Goal: Transaction & Acquisition: Subscribe to service/newsletter

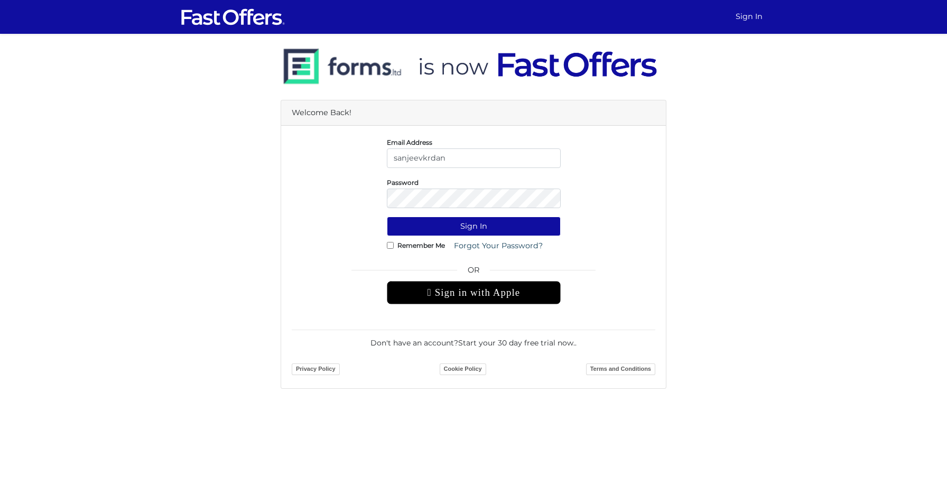
type input "[EMAIL_ADDRESS][DOMAIN_NAME]"
click at [387, 217] on button "Sign In" at bounding box center [474, 227] width 174 height 20
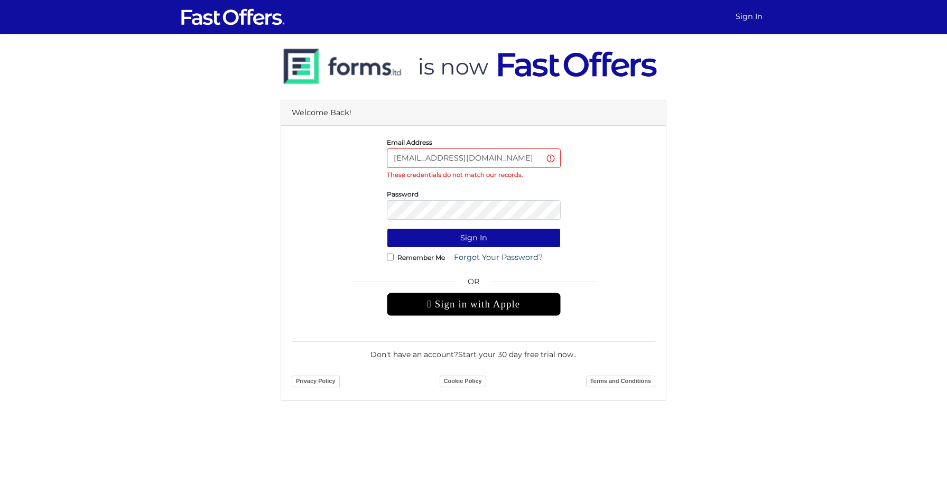
click at [595, 185] on form "Email Address sanjeevkrdang@gmail.com These credentials do not match our record…" at bounding box center [474, 263] width 364 height 254
click at [490, 254] on link "Forgot Your Password?" at bounding box center [498, 258] width 103 height 20
drag, startPoint x: 577, startPoint y: 263, endPoint x: 513, endPoint y: 266, distance: 65.1
click at [577, 263] on div "Remember Me Forgot Your Password?" at bounding box center [473, 258] width 379 height 20
click at [747, 20] on link "Sign In" at bounding box center [748, 16] width 35 height 21
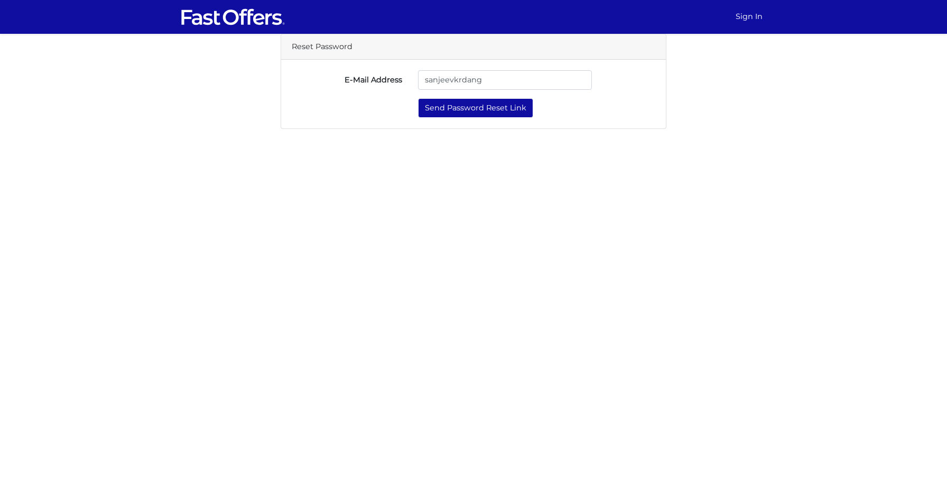
type input "[EMAIL_ADDRESS][DOMAIN_NAME]"
click at [464, 109] on button "Send Password Reset Link" at bounding box center [475, 108] width 115 height 20
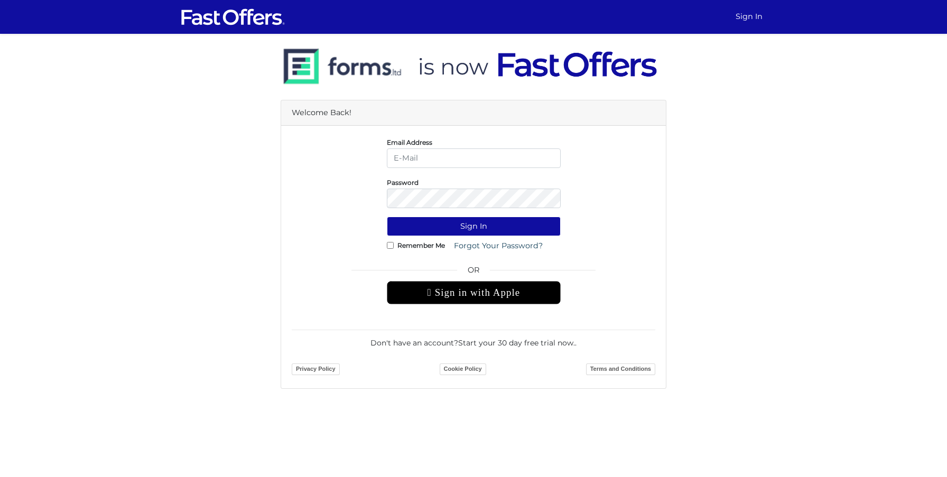
click at [315, 108] on div "Welcome Back!" at bounding box center [473, 112] width 385 height 25
click at [369, 67] on img at bounding box center [469, 66] width 377 height 61
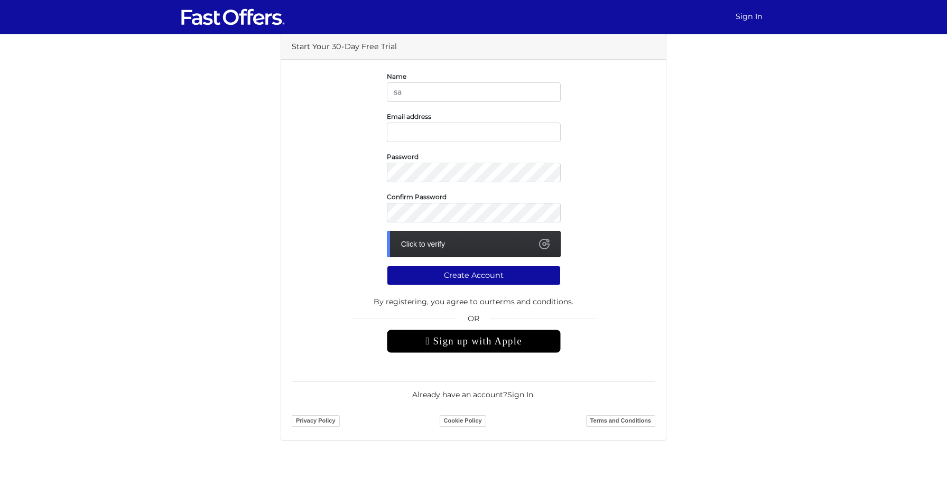
type input "s"
type input "[PERSON_NAME]"
type input "[EMAIL_ADDRESS][DOMAIN_NAME]"
drag, startPoint x: 393, startPoint y: 240, endPoint x: 558, endPoint y: 238, distance: 164.9
click at [558, 238] on div "Click to verify" at bounding box center [474, 244] width 174 height 26
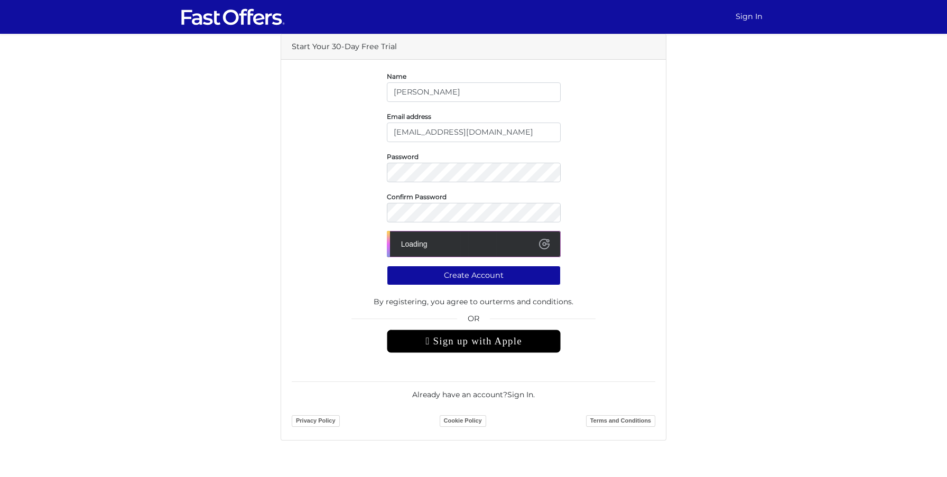
click at [535, 243] on div "Click to verify" at bounding box center [474, 244] width 174 height 26
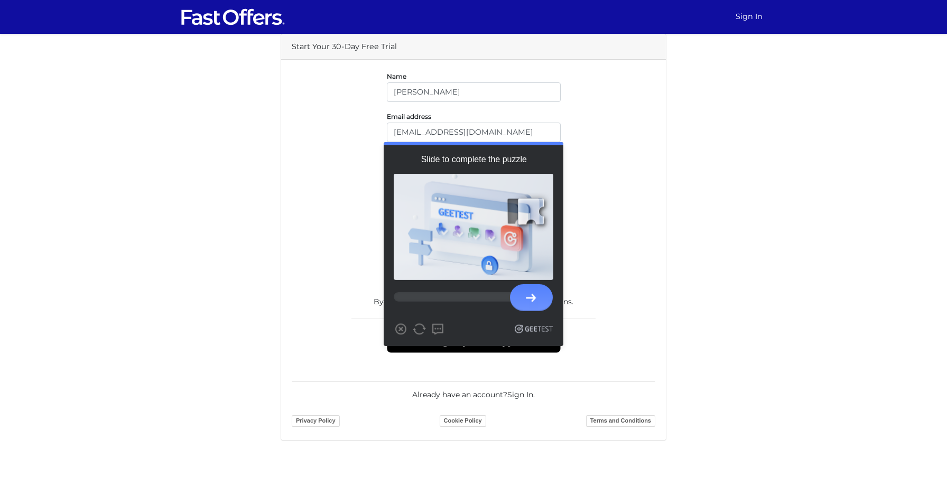
click at [655, 284] on form "Name Sanjeev Dang Email address sanjeevkrdang@gmail.com Password Confirm Passwo…" at bounding box center [474, 249] width 364 height 359
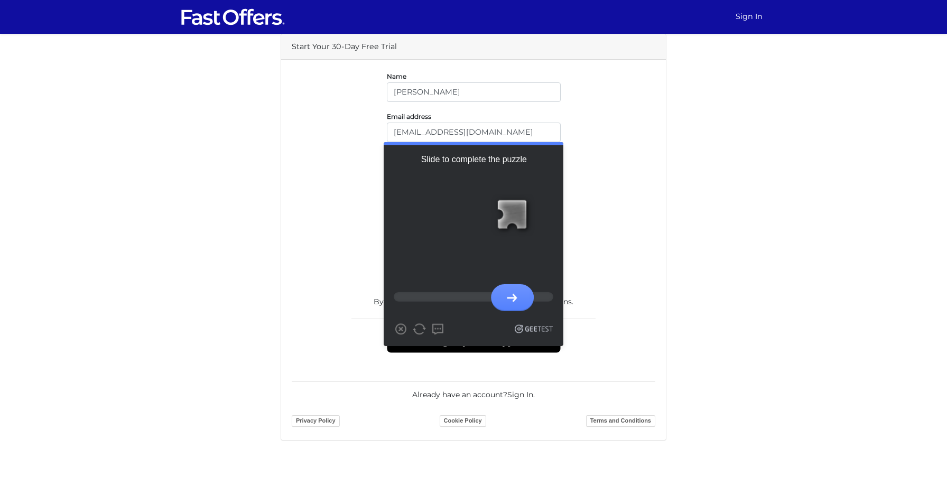
click at [514, 224] on div at bounding box center [512, 214] width 47 height 47
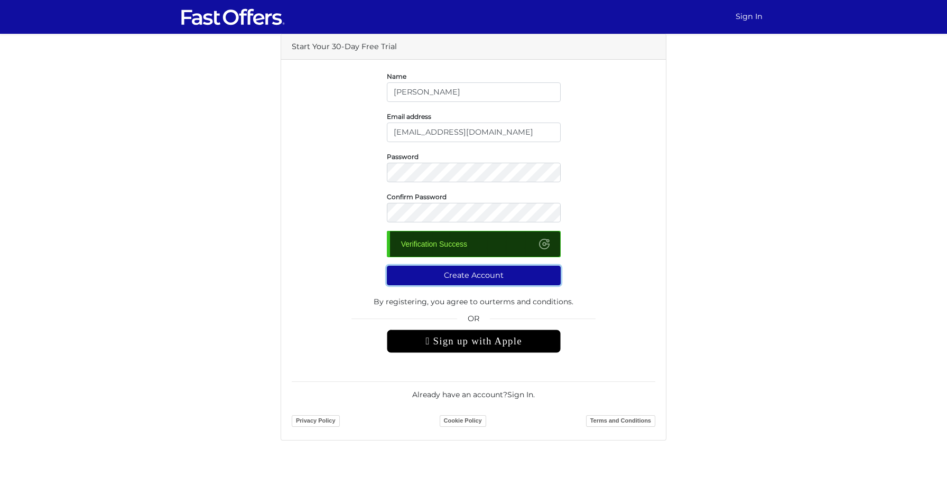
click at [463, 273] on button "Create Account" at bounding box center [474, 276] width 174 height 20
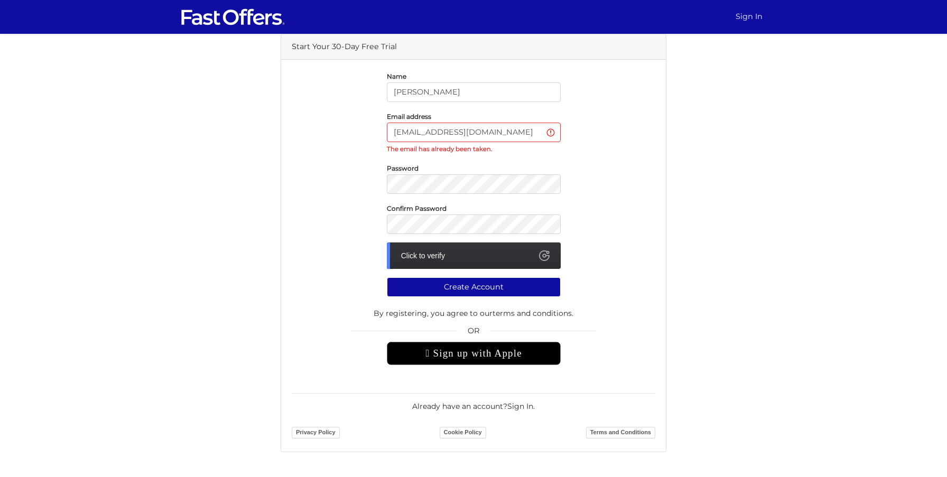
click at [753, 18] on link "Sign In" at bounding box center [748, 16] width 35 height 21
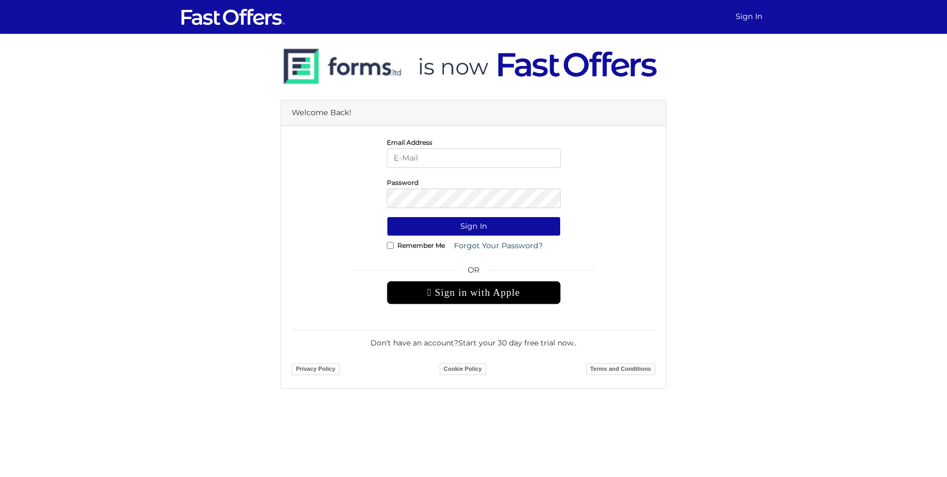
type input "a"
type input "[EMAIL_ADDRESS][DOMAIN_NAME]"
click at [387, 217] on button "Sign In" at bounding box center [474, 227] width 174 height 20
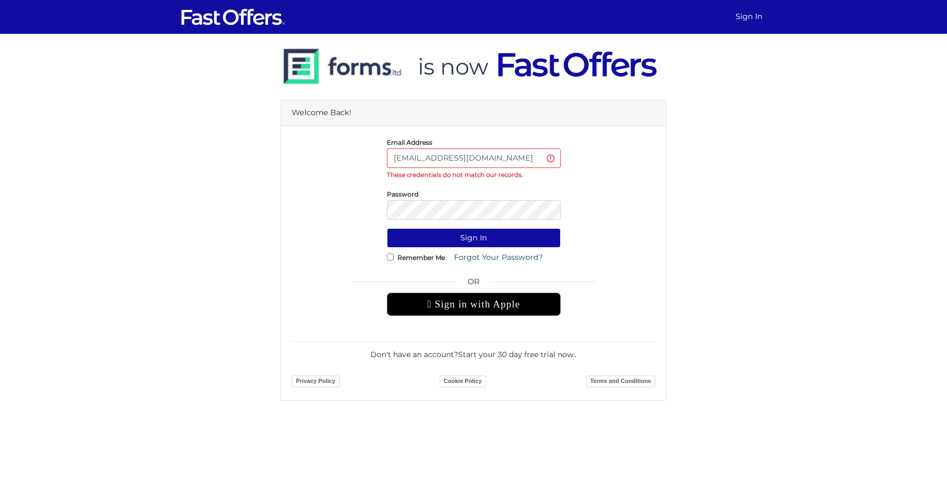
drag, startPoint x: 509, startPoint y: 160, endPoint x: 234, endPoint y: 138, distance: 275.6
click at [234, 138] on div "Welcome Back! Email Address sanjeevkrdang@gmail.com These credentials do not ma…" at bounding box center [473, 217] width 602 height 367
click at [552, 159] on input "[EMAIL_ADDRESS][DOMAIN_NAME]" at bounding box center [474, 158] width 174 height 20
click at [482, 260] on link "Forgot Your Password?" at bounding box center [498, 258] width 103 height 20
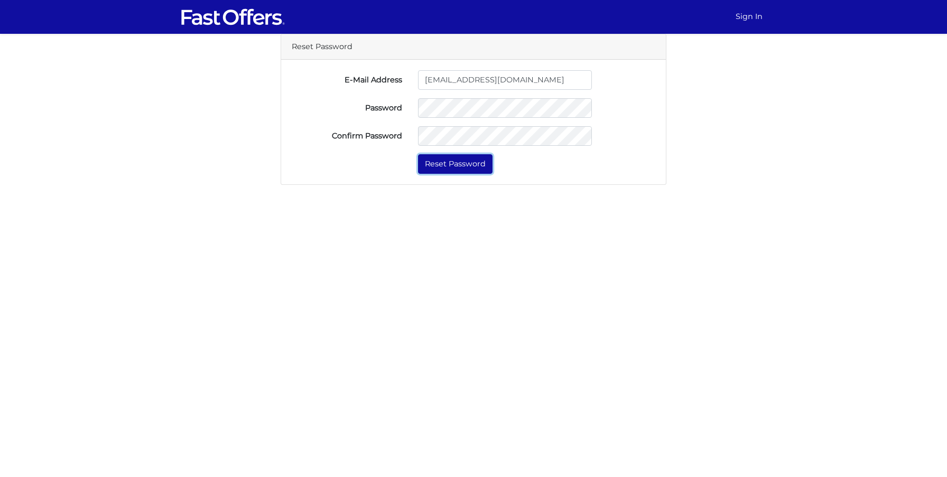
click at [463, 160] on button "Reset Password" at bounding box center [455, 164] width 74 height 20
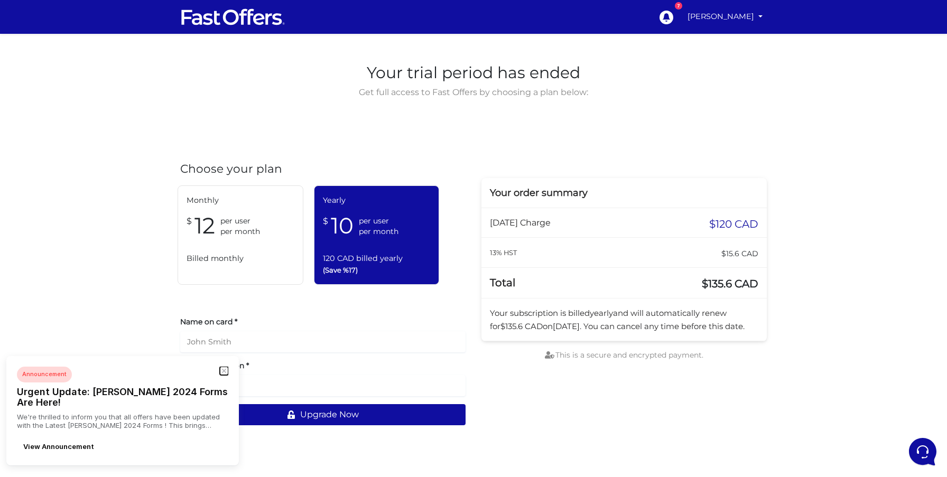
click at [223, 375] on button "button" at bounding box center [224, 371] width 8 height 8
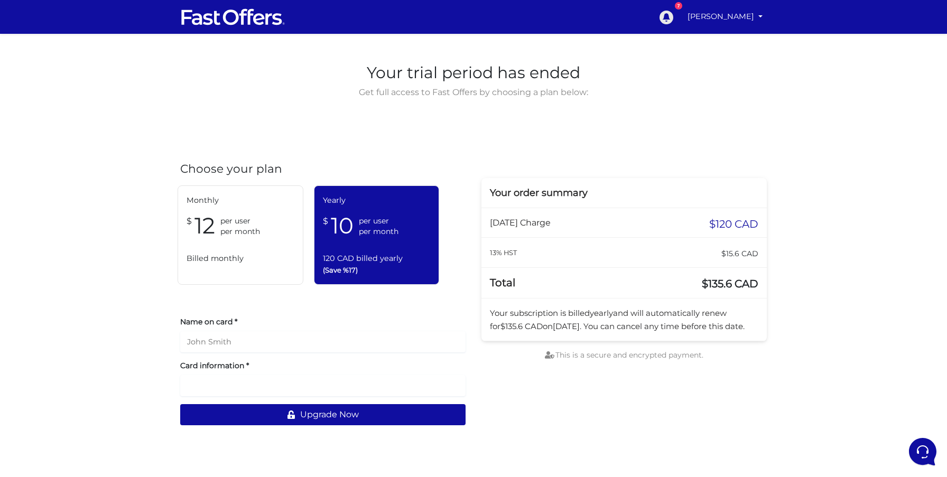
click at [673, 23] on icon at bounding box center [666, 18] width 14 height 14
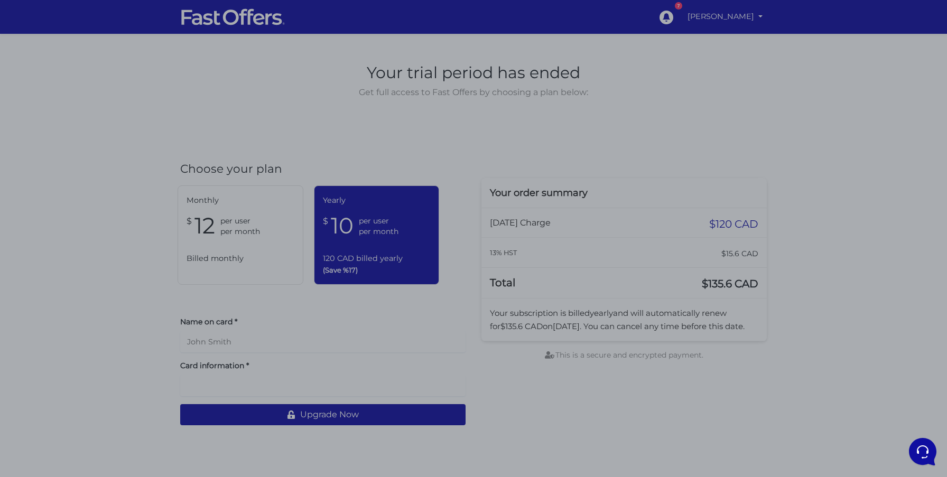
click at [618, 77] on div at bounding box center [473, 238] width 947 height 477
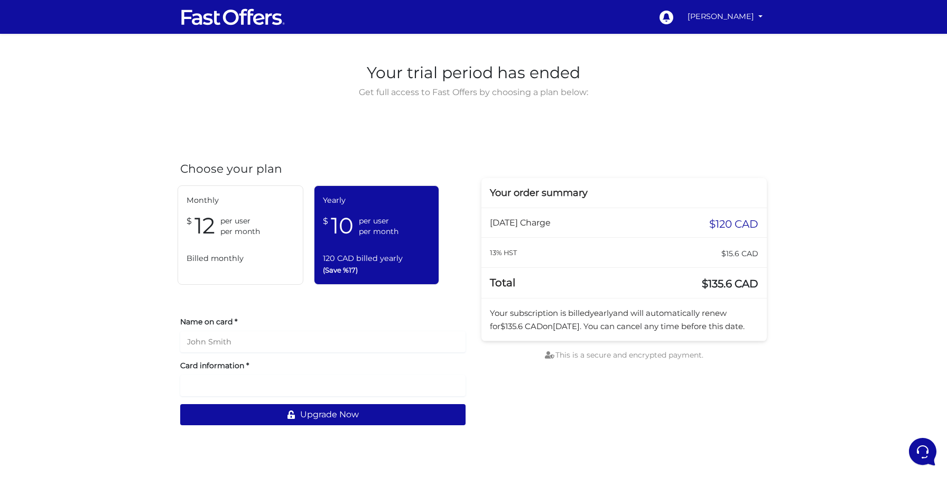
click at [331, 278] on div "Yearly $ 10 per user per month 120 CAD billed yearly (Save %17)" at bounding box center [377, 234] width 126 height 99
click at [268, 262] on span "Billed monthly" at bounding box center [241, 259] width 108 height 12
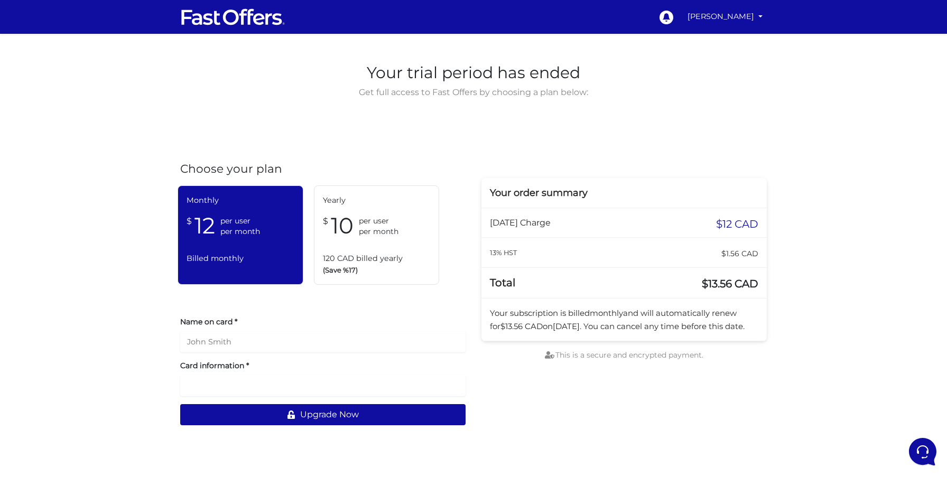
click at [349, 241] on div "Yearly $ 10 per user per month 120 CAD billed yearly (Save %17)" at bounding box center [377, 234] width 126 height 99
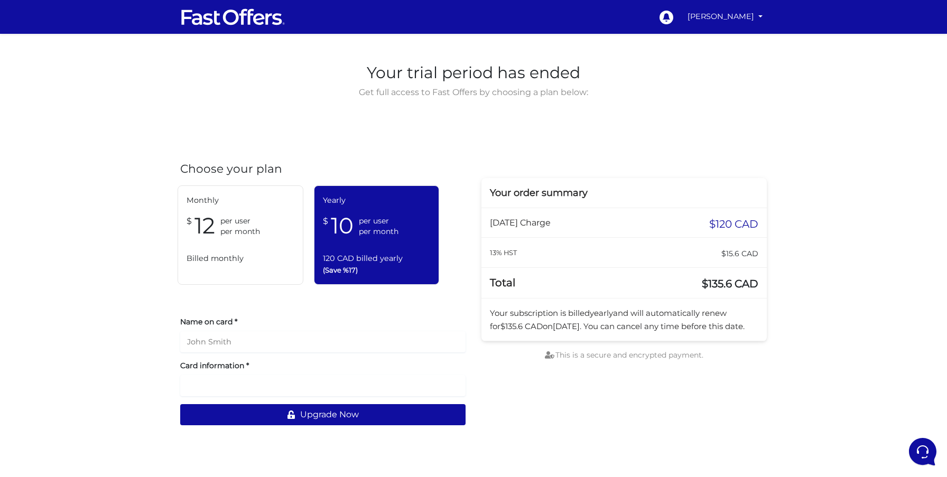
click at [252, 268] on div "Monthly $ 12 per user per month Billed monthly" at bounding box center [241, 234] width 126 height 99
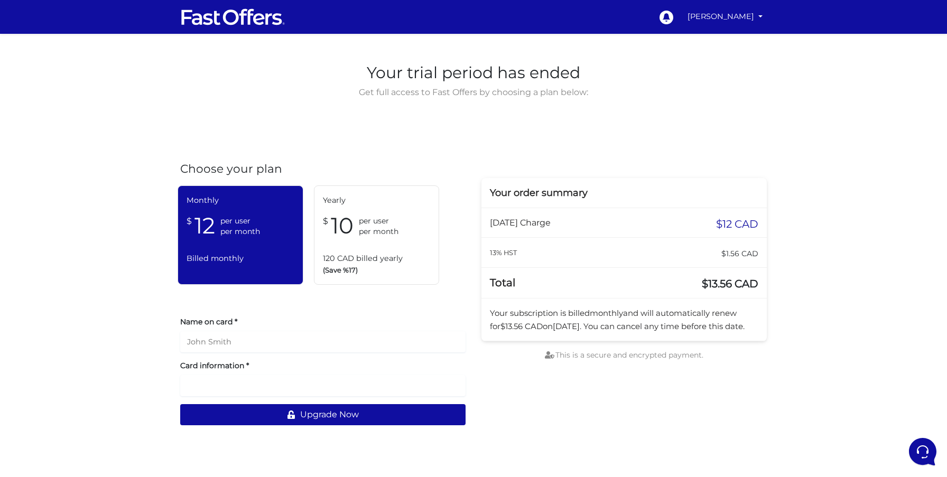
click at [280, 245] on div "Monthly $ 12 per user per month Billed monthly" at bounding box center [241, 234] width 126 height 99
click at [305, 235] on div "Monthly $ 12 per user per month Billed monthly Yearly $ 10 per user per month 1…" at bounding box center [322, 235] width 301 height 110
click at [381, 221] on span "per user" at bounding box center [379, 221] width 40 height 11
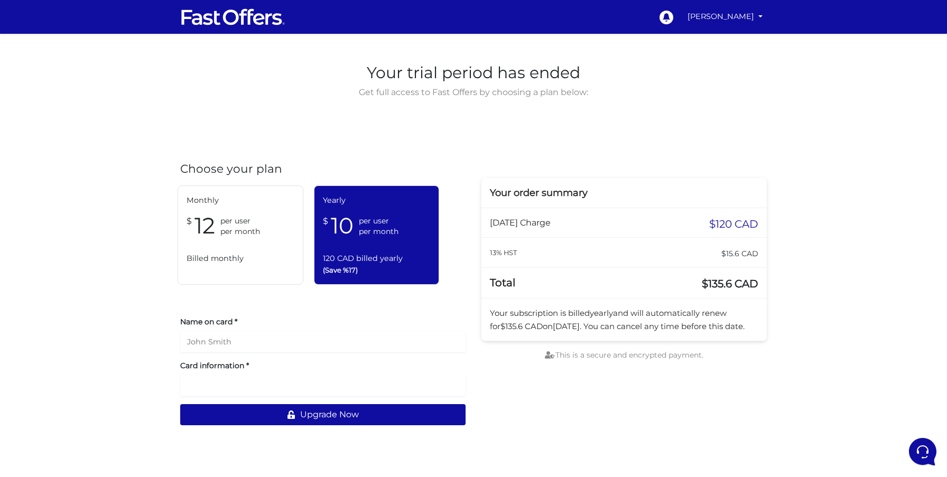
click at [248, 253] on span "Billed monthly" at bounding box center [241, 259] width 108 height 12
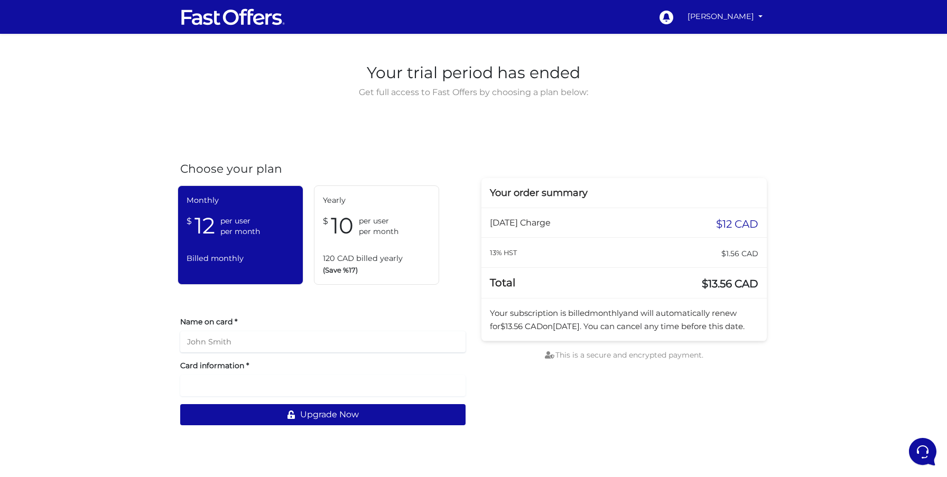
click at [299, 336] on input "text" at bounding box center [322, 341] width 285 height 21
type input "[PERSON_NAME]"
click at [807, 350] on main "Your trial period has ended Get full access to Fast Offers by choosing a plan b…" at bounding box center [473, 247] width 947 height 374
click at [718, 13] on link "[PERSON_NAME]" at bounding box center [724, 16] width 83 height 21
click at [713, 70] on link "Subscribe" at bounding box center [724, 74] width 83 height 16
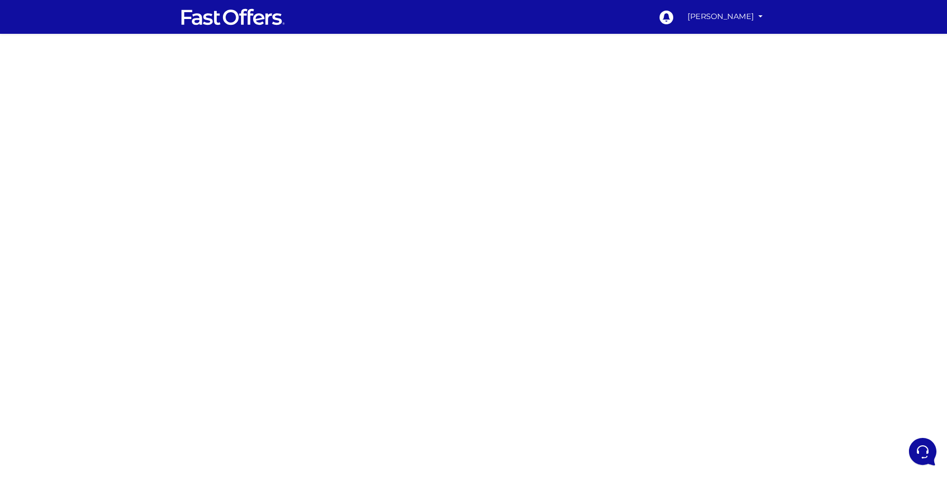
scroll to position [3, 0]
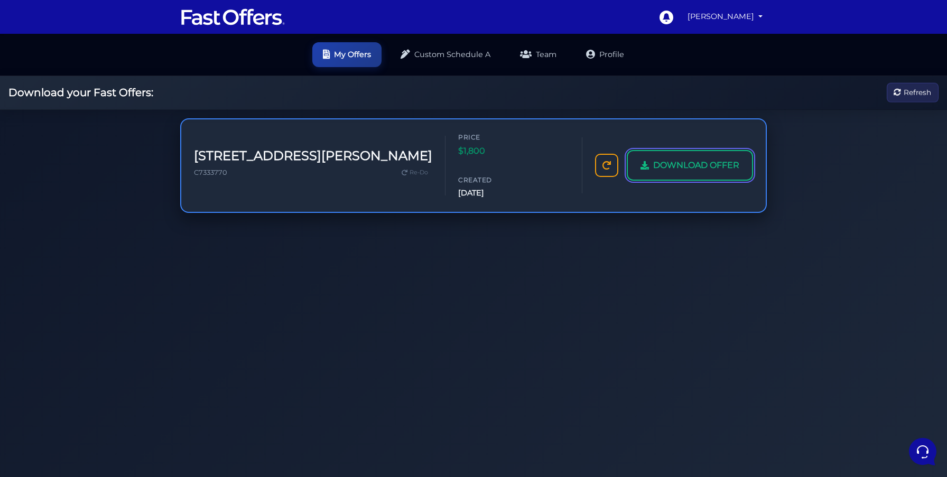
click at [683, 159] on span "DOWNLOAD OFFER" at bounding box center [696, 166] width 86 height 14
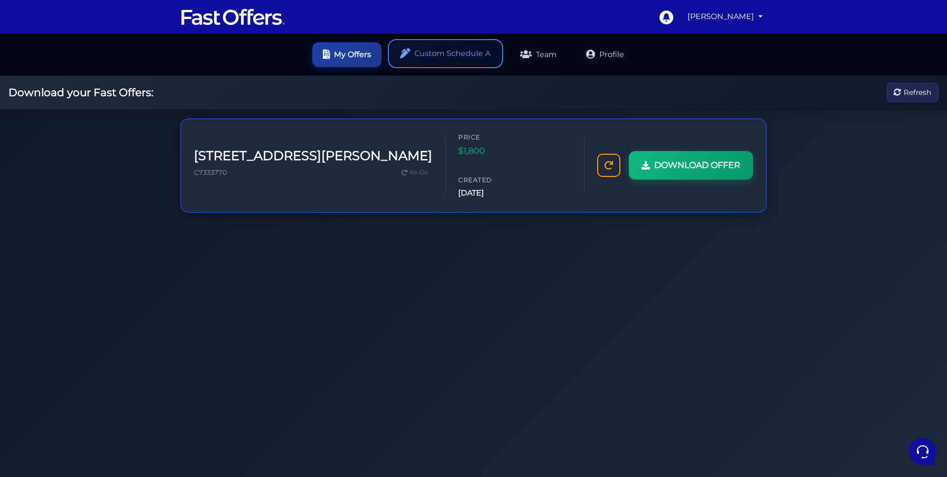
click at [450, 53] on link "Custom Schedule A" at bounding box center [445, 53] width 111 height 25
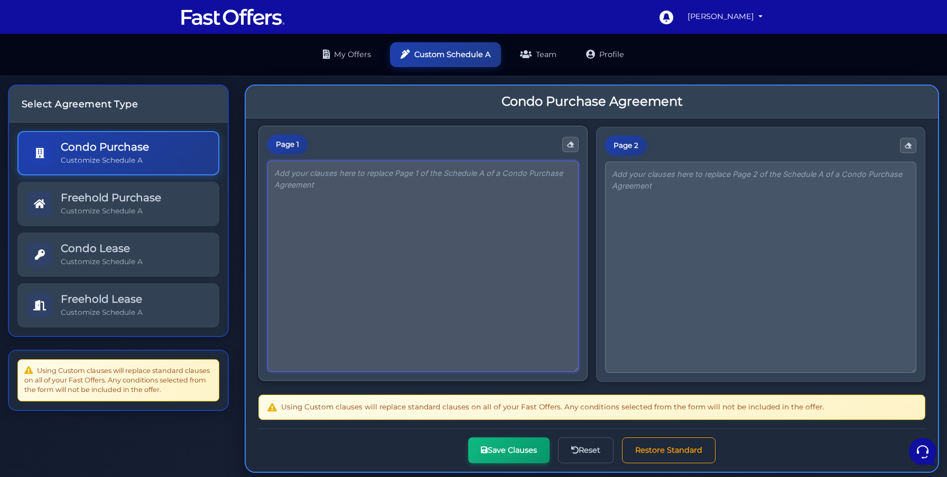
click at [296, 189] on textarea at bounding box center [422, 266] width 311 height 211
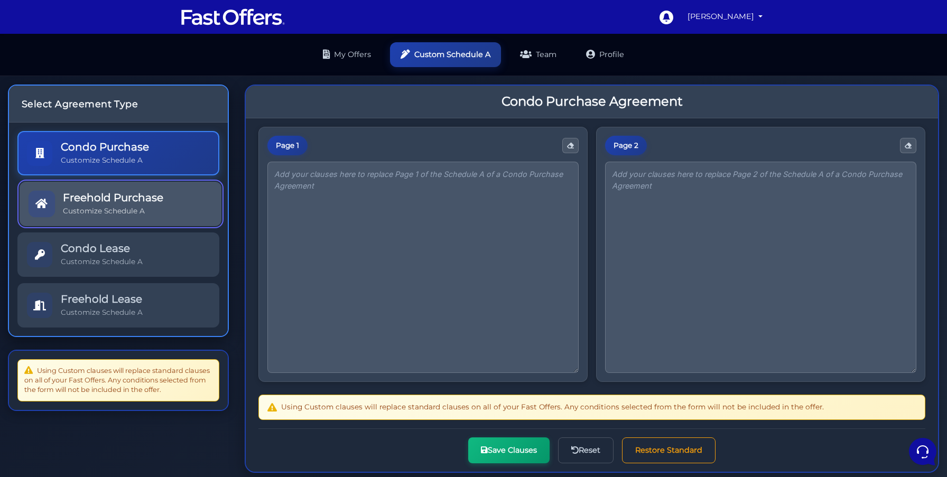
click at [124, 204] on div "Freehold Purchase Customize Schedule A" at bounding box center [113, 203] width 100 height 25
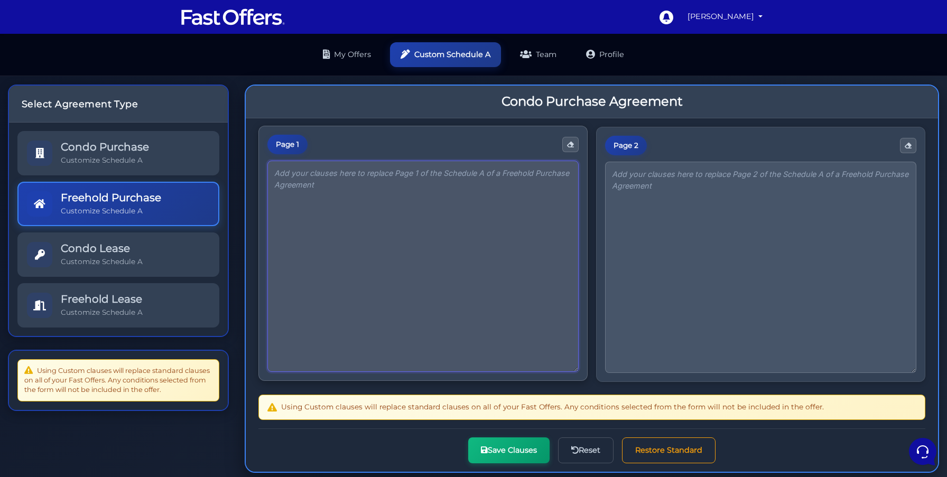
click at [316, 198] on textarea at bounding box center [422, 266] width 311 height 211
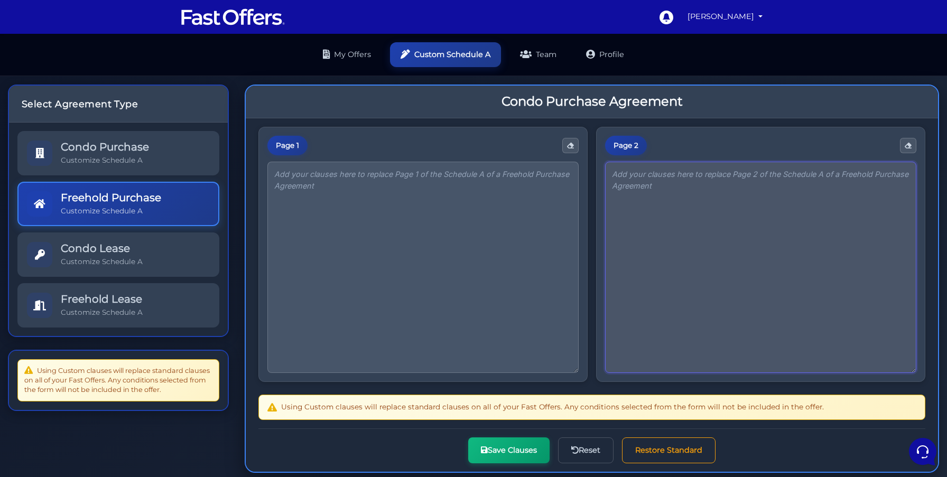
drag, startPoint x: 655, startPoint y: 195, endPoint x: 594, endPoint y: 184, distance: 62.4
click at [655, 195] on textarea at bounding box center [760, 267] width 311 height 211
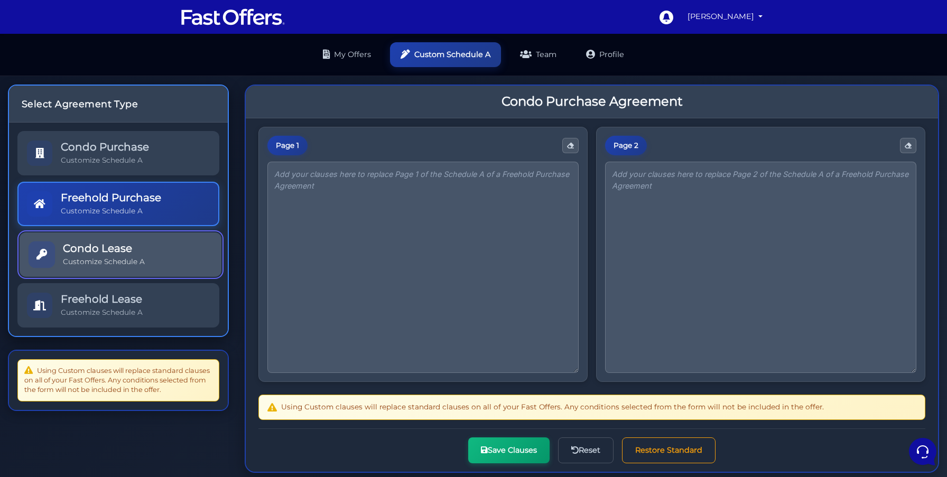
click at [82, 246] on h5 "Condo Lease" at bounding box center [104, 248] width 82 height 13
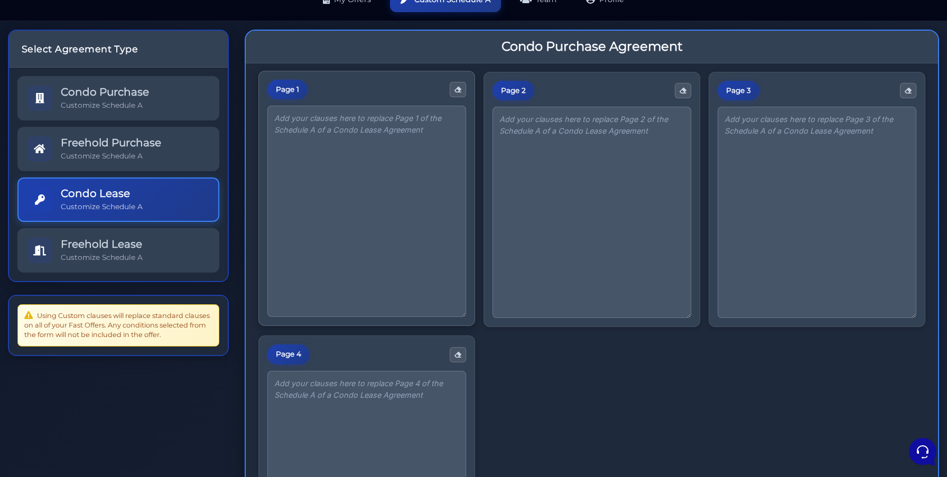
scroll to position [61, 0]
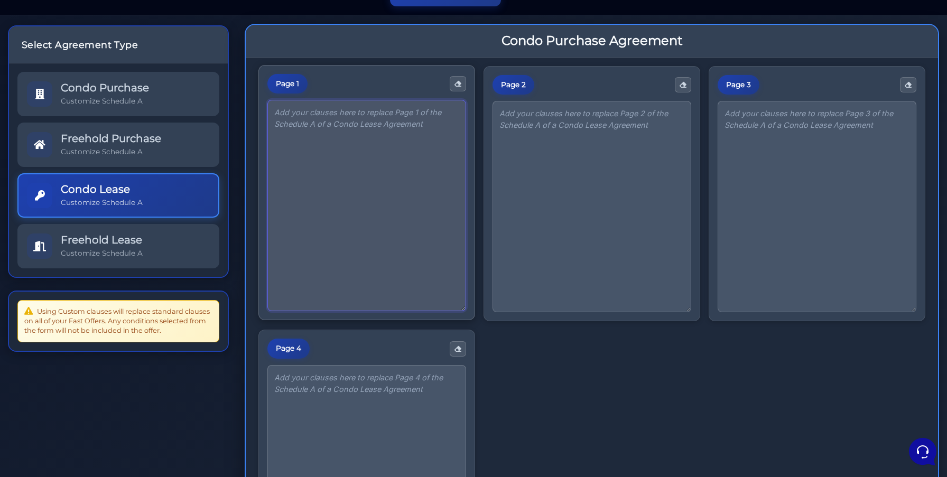
click at [310, 156] on textarea at bounding box center [366, 205] width 199 height 211
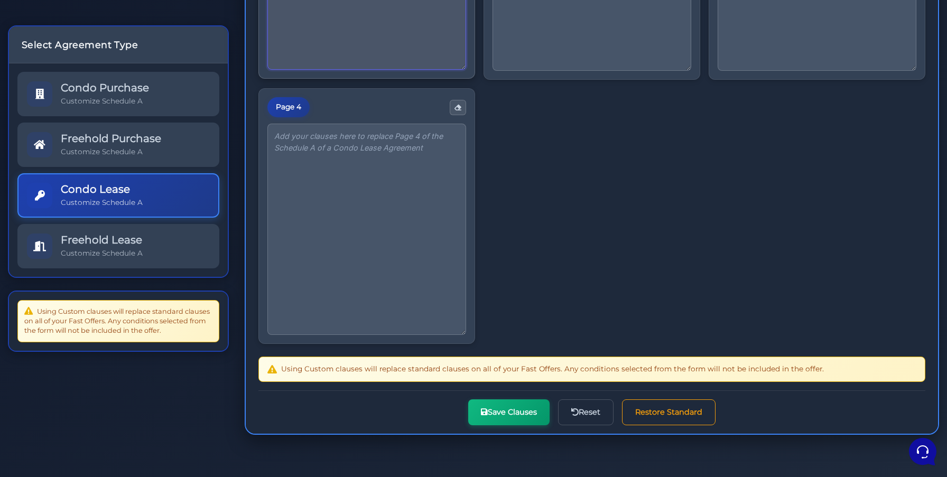
scroll to position [0, 0]
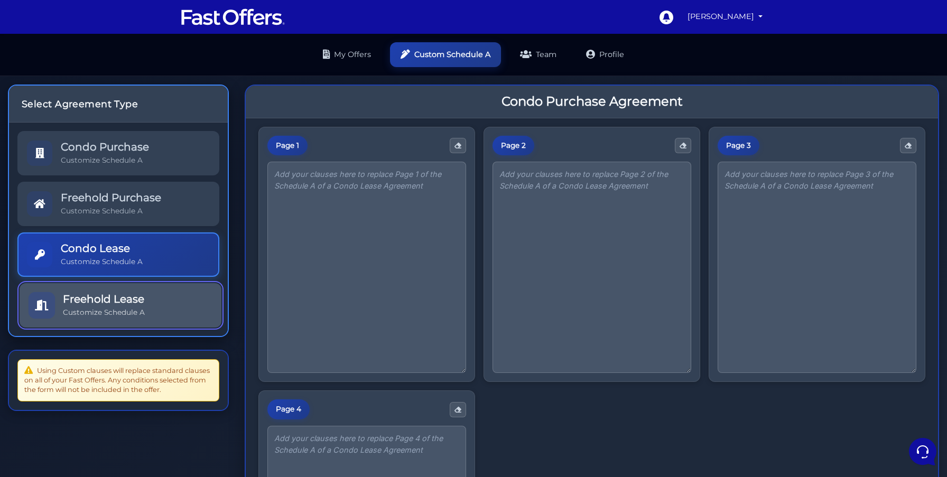
click at [66, 296] on h5 "Freehold Lease" at bounding box center [104, 299] width 82 height 13
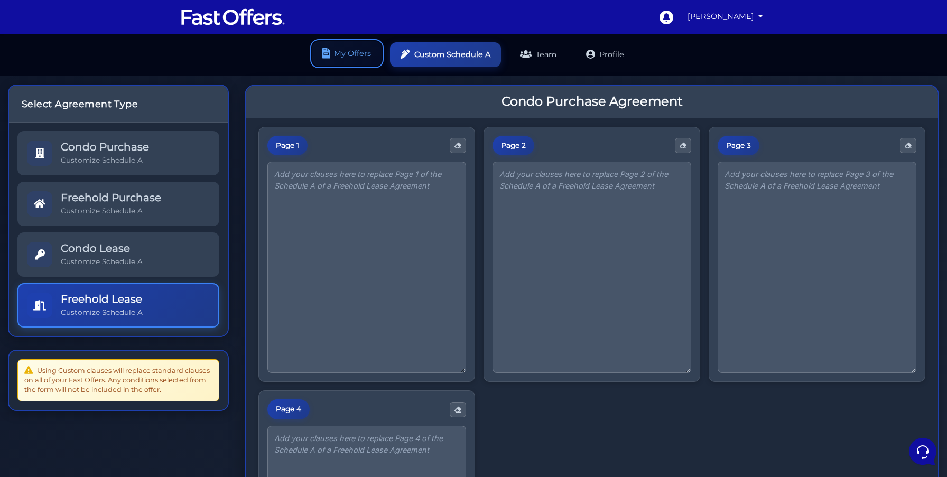
click at [356, 58] on link "My Offers" at bounding box center [346, 53] width 69 height 25
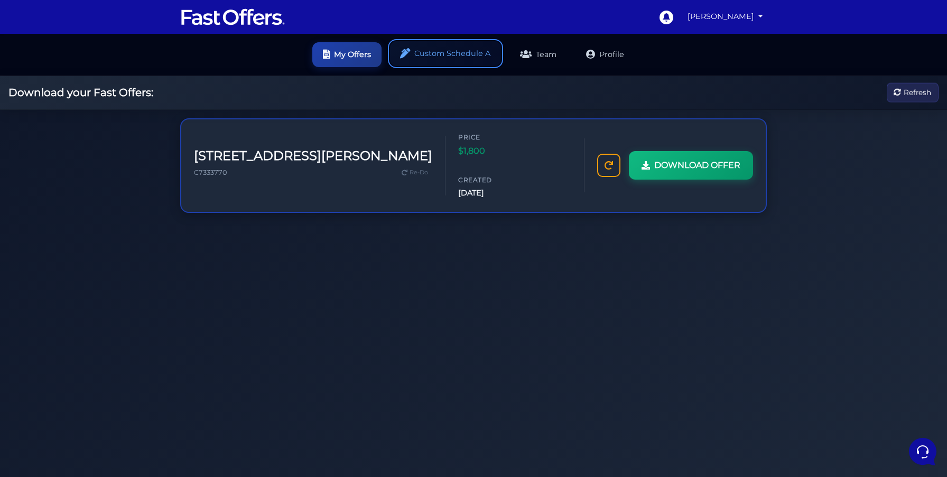
click at [449, 58] on link "Custom Schedule A" at bounding box center [445, 53] width 111 height 25
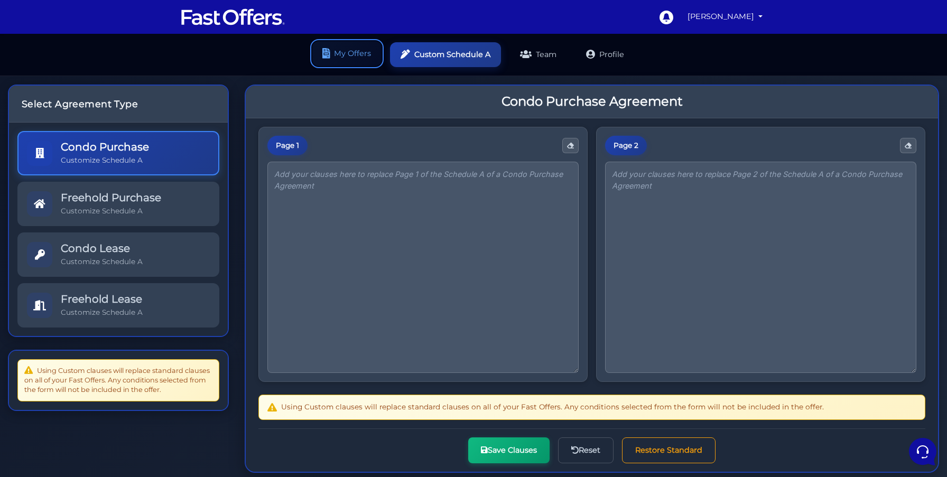
click at [330, 59] on link "My Offers" at bounding box center [346, 53] width 69 height 25
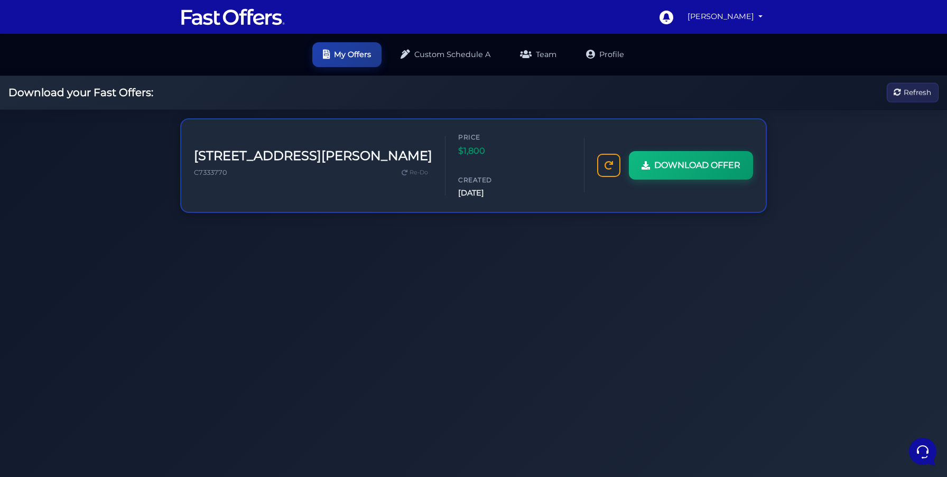
click at [87, 92] on h2 "Download your Fast Offers:" at bounding box center [80, 92] width 145 height 13
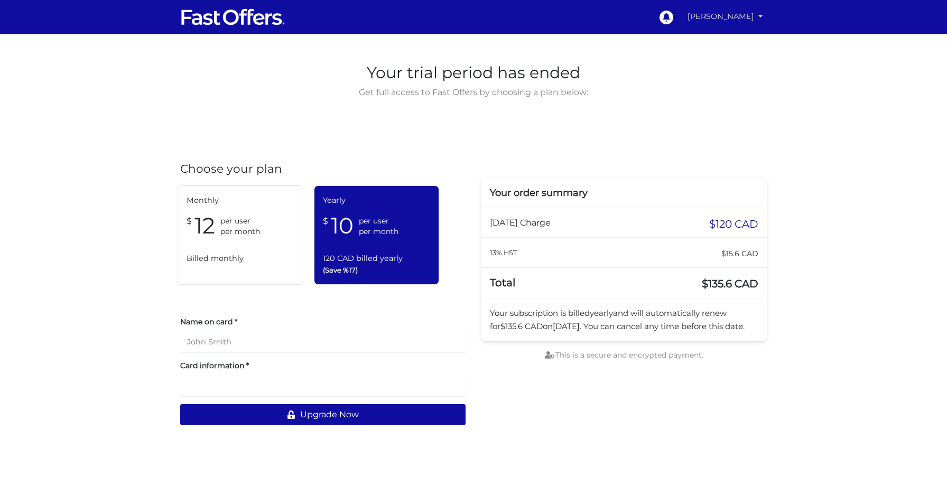
click at [738, 15] on link "[PERSON_NAME]" at bounding box center [724, 16] width 83 height 21
click at [720, 40] on link "My Offers" at bounding box center [724, 41] width 83 height 16
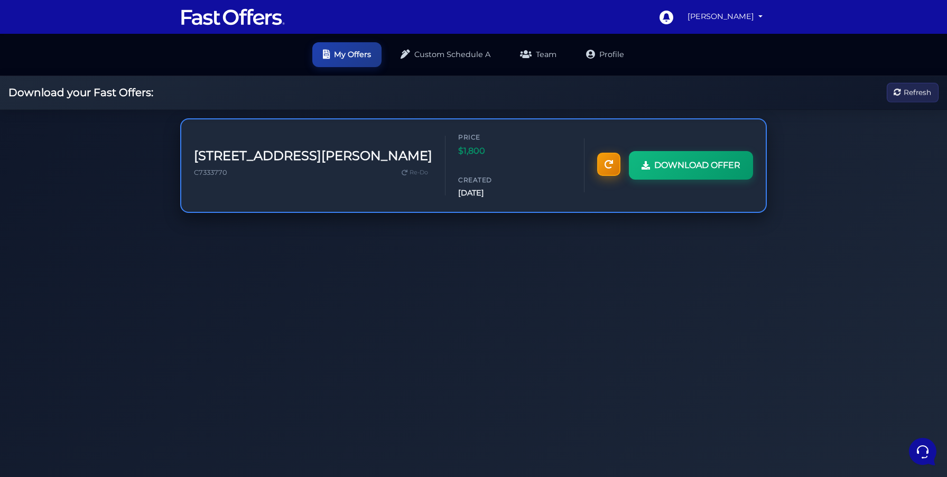
click at [604, 160] on icon at bounding box center [608, 164] width 8 height 8
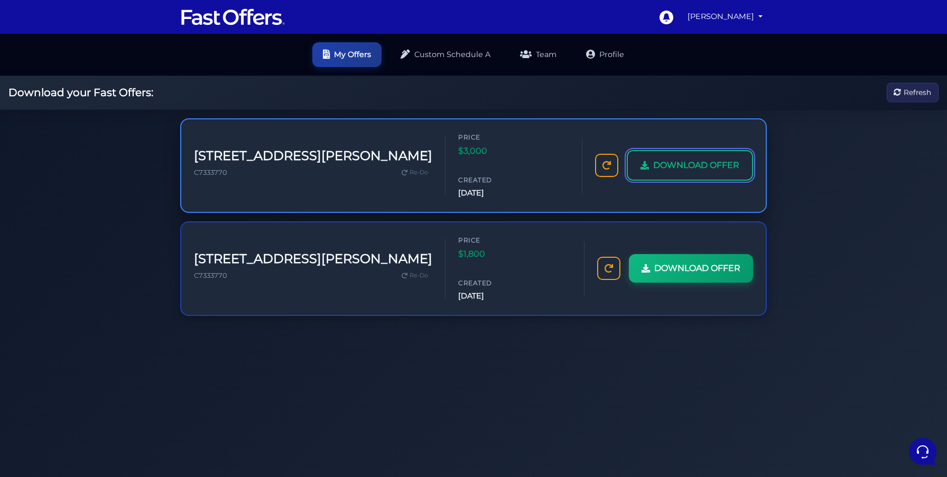
click at [683, 159] on span "DOWNLOAD OFFER" at bounding box center [696, 166] width 86 height 14
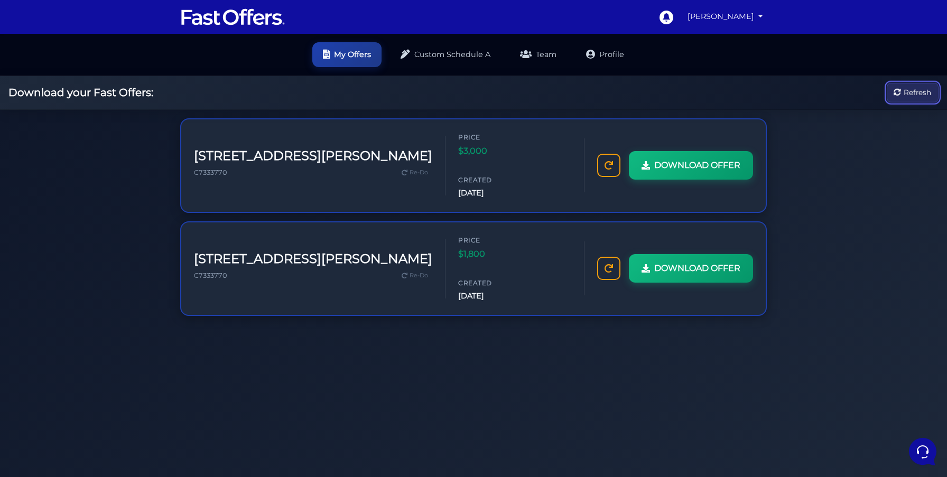
click at [906, 89] on span "Refresh" at bounding box center [916, 93] width 27 height 12
click at [249, 165] on div "[STREET_ADDRESS][PERSON_NAME] C7333770 Re-Do" at bounding box center [313, 165] width 238 height 34
click at [349, 57] on link "My Offers" at bounding box center [346, 53] width 69 height 25
click at [621, 152] on div "DOWNLOAD OFFER" at bounding box center [675, 165] width 156 height 29
click at [611, 160] on icon at bounding box center [608, 164] width 8 height 8
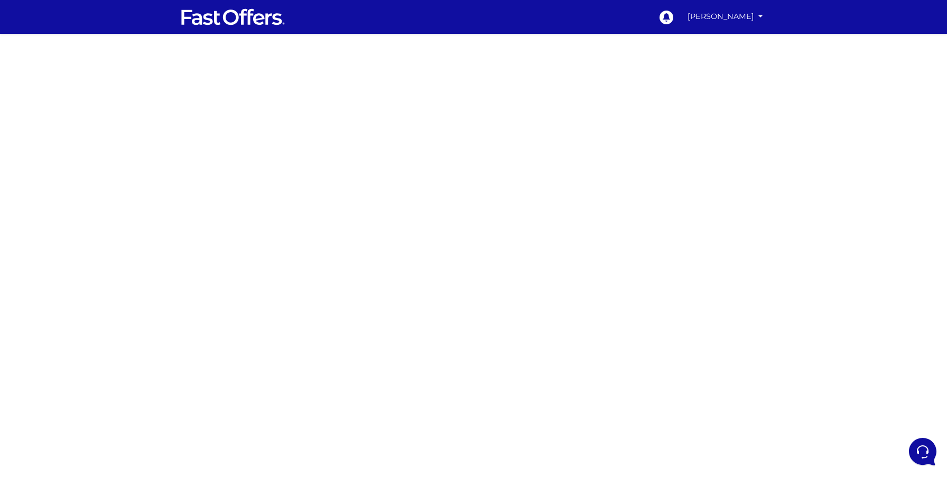
click at [235, 42] on div at bounding box center [473, 298] width 947 height 528
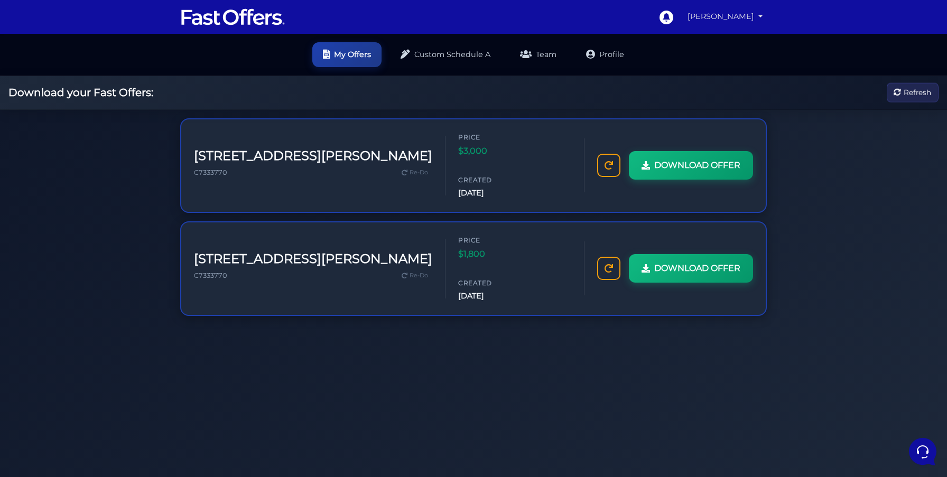
click at [717, 17] on link "[PERSON_NAME]" at bounding box center [724, 16] width 83 height 21
click at [713, 44] on link "My Offers" at bounding box center [724, 41] width 83 height 16
click at [725, 21] on link "[PERSON_NAME]" at bounding box center [724, 16] width 83 height 21
click at [721, 55] on link "My Profile" at bounding box center [724, 57] width 83 height 16
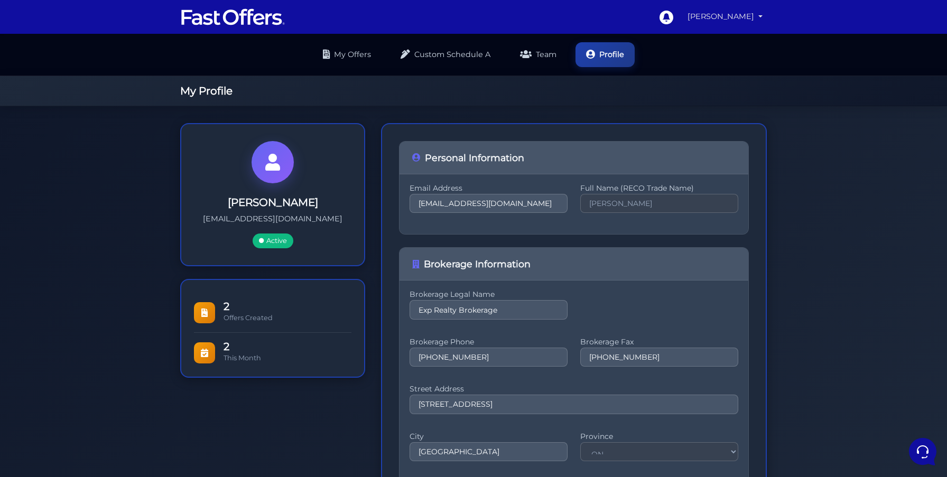
click at [742, 22] on link "[PERSON_NAME]" at bounding box center [724, 16] width 83 height 21
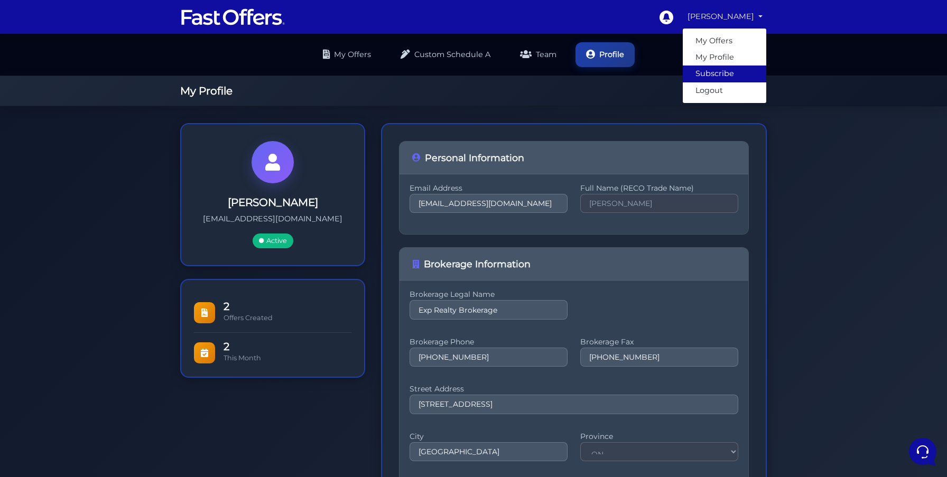
click at [726, 71] on link "Subscribe" at bounding box center [724, 74] width 83 height 16
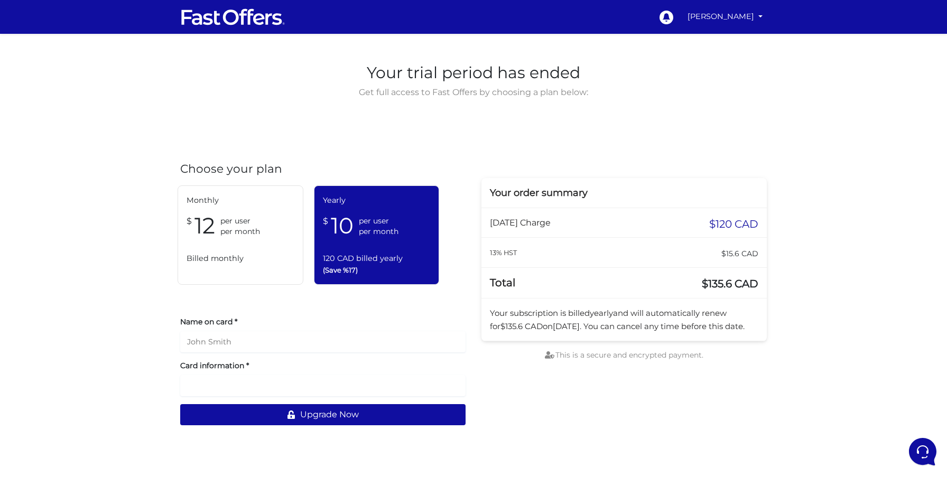
click at [244, 219] on span "per user" at bounding box center [240, 221] width 40 height 11
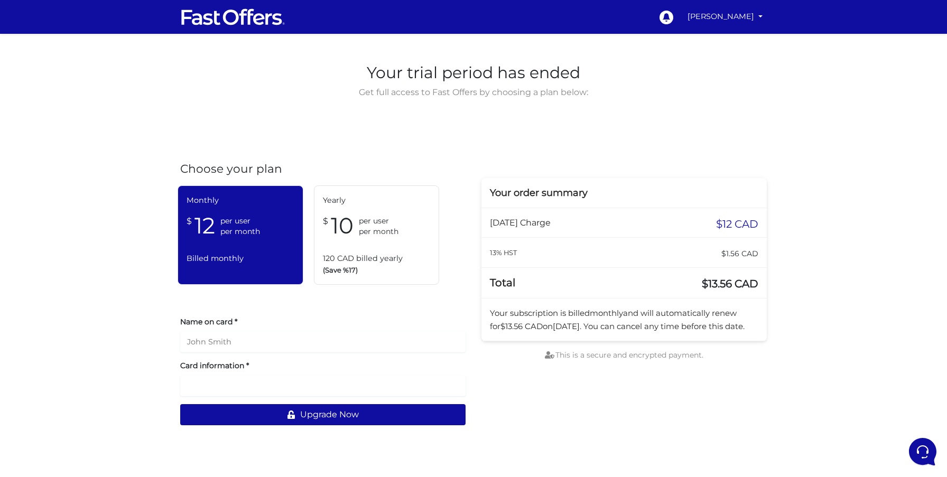
drag, startPoint x: 331, startPoint y: 210, endPoint x: 312, endPoint y: 212, distance: 19.2
click at [331, 210] on div "Yearly $ 10 per user per month 120 CAD billed yearly (Save %17)" at bounding box center [377, 234] width 126 height 99
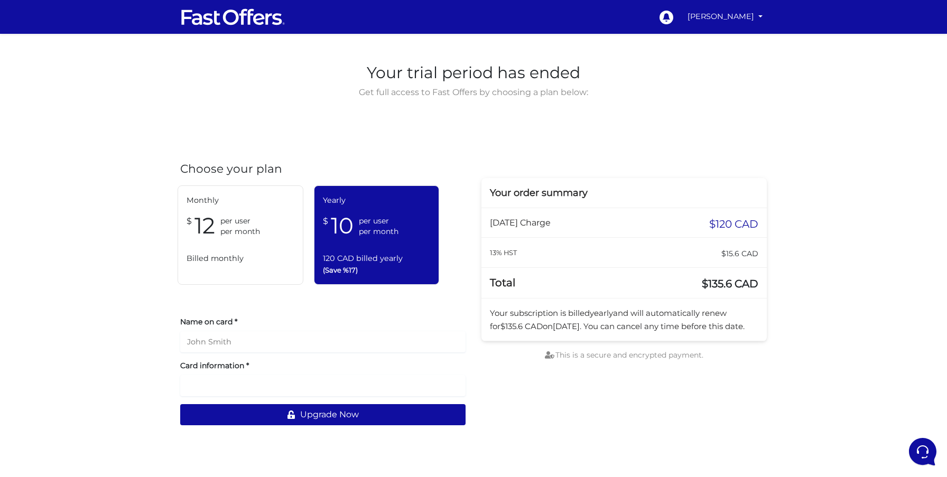
drag, startPoint x: 271, startPoint y: 215, endPoint x: 323, endPoint y: 209, distance: 52.1
click at [271, 215] on div "$ 12 per user per month" at bounding box center [241, 226] width 108 height 28
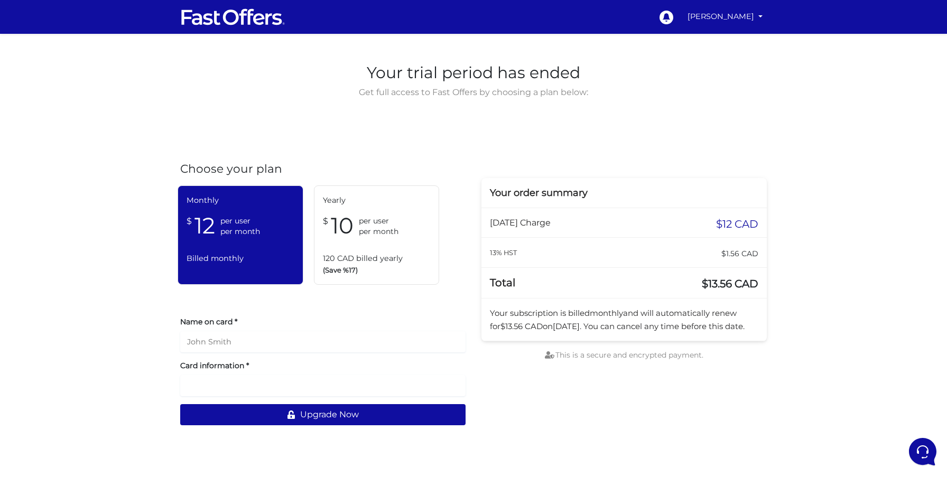
drag, startPoint x: 339, startPoint y: 207, endPoint x: 308, endPoint y: 209, distance: 31.2
click at [339, 207] on div "Yearly $ 10 per user per month 120 CAD billed yearly (Save %17)" at bounding box center [377, 234] width 126 height 99
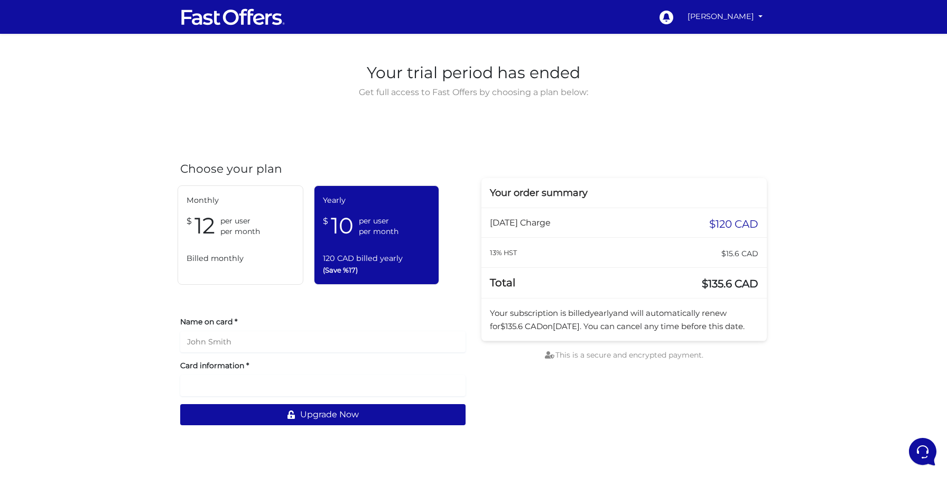
drag, startPoint x: 267, startPoint y: 215, endPoint x: 330, endPoint y: 201, distance: 64.9
click at [268, 215] on div "$ 12 per user per month" at bounding box center [241, 226] width 108 height 28
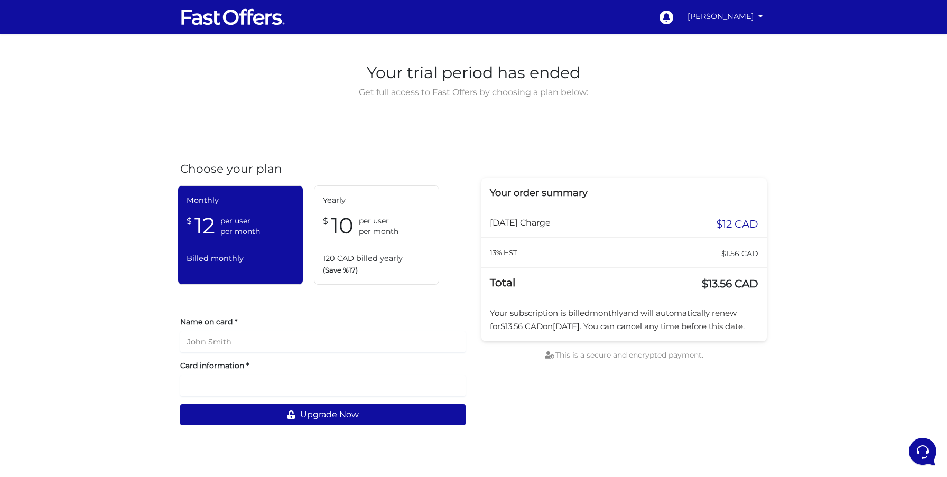
drag, startPoint x: 331, startPoint y: 201, endPoint x: 253, endPoint y: 209, distance: 78.7
click at [325, 202] on span "Yearly" at bounding box center [377, 200] width 108 height 12
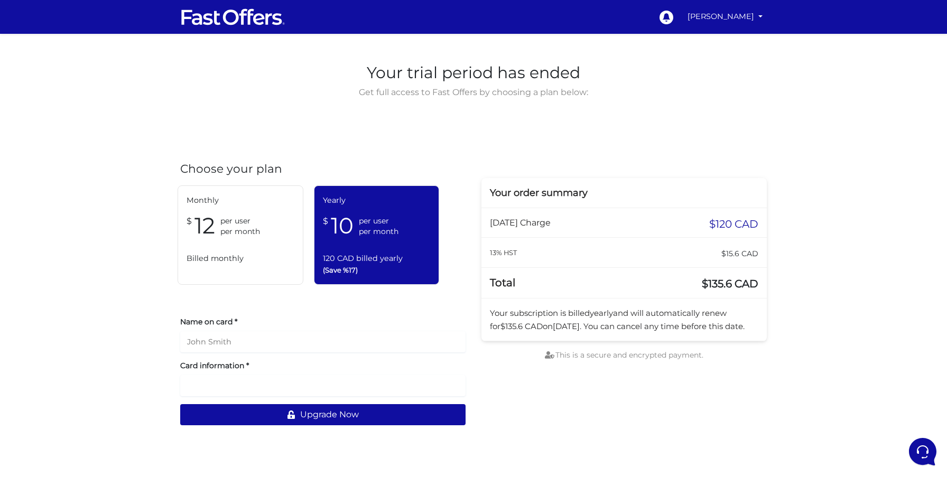
drag, startPoint x: 252, startPoint y: 210, endPoint x: 266, endPoint y: 207, distance: 14.6
click at [259, 208] on div "Monthly $ 12 per user per month Billed monthly" at bounding box center [241, 234] width 126 height 99
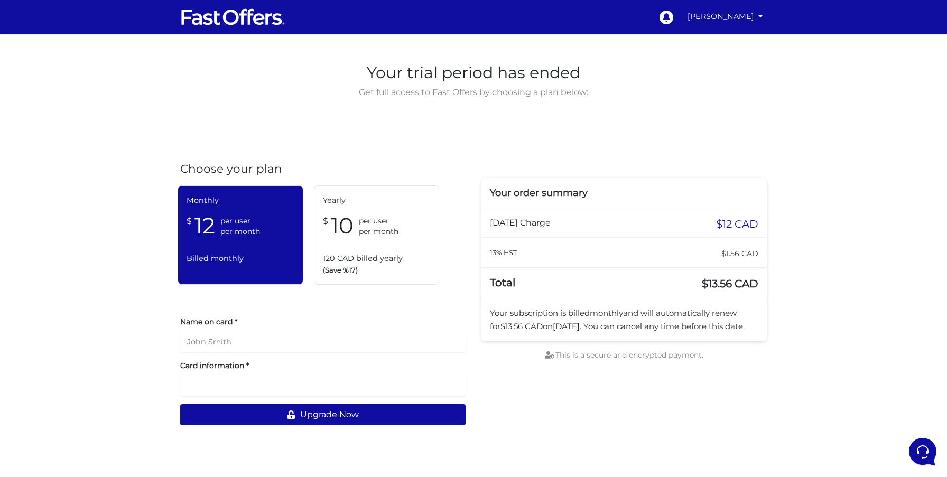
click at [304, 200] on div "Monthly $ 12 per user per month Billed monthly Yearly $ 10 per user per month 1…" at bounding box center [322, 235] width 301 height 110
drag, startPoint x: 234, startPoint y: 206, endPoint x: 301, endPoint y: 193, distance: 67.8
click at [241, 204] on span "Monthly" at bounding box center [241, 200] width 108 height 12
drag, startPoint x: 305, startPoint y: 193, endPoint x: 299, endPoint y: 195, distance: 7.0
click at [305, 193] on div "Monthly $ 12 per user per month Billed monthly Yearly $ 10 per user per month 1…" at bounding box center [322, 235] width 301 height 110
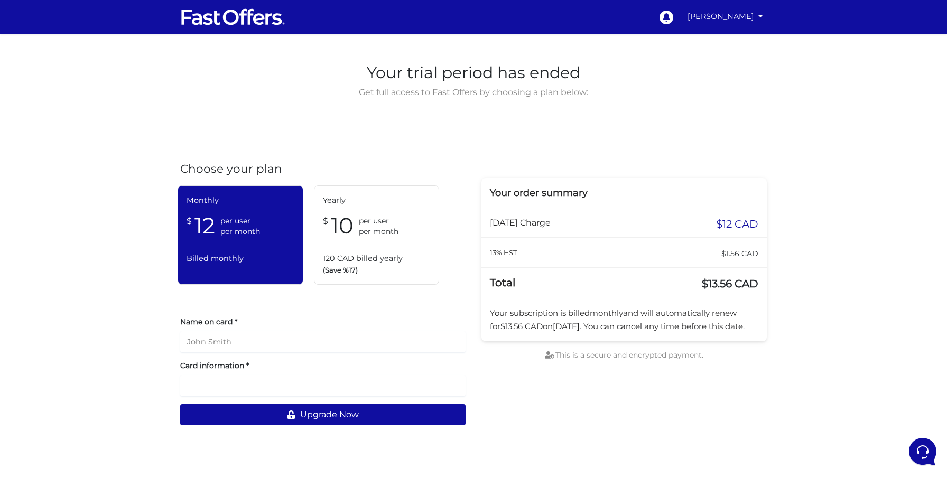
drag, startPoint x: 322, startPoint y: 195, endPoint x: 316, endPoint y: 194, distance: 5.9
click at [318, 194] on div "Yearly $ 10 per user per month 120 CAD billed yearly (Save %17)" at bounding box center [377, 234] width 126 height 99
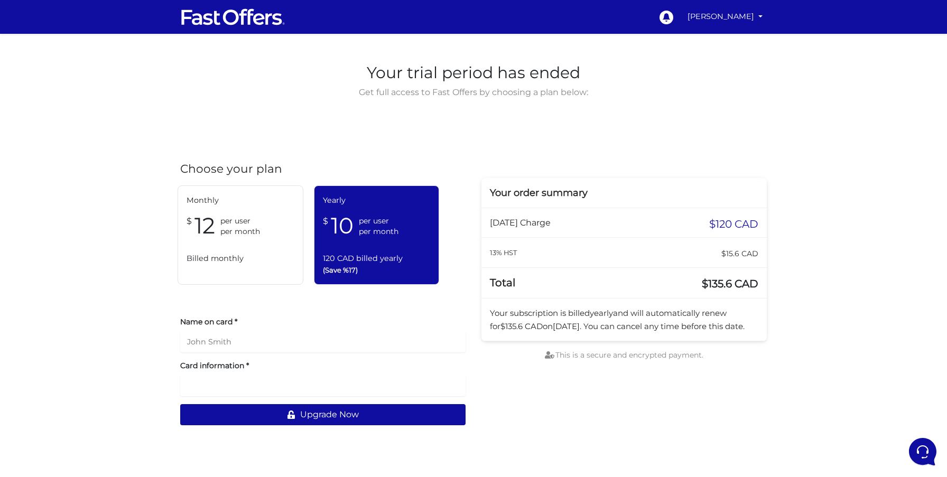
drag, startPoint x: 232, startPoint y: 208, endPoint x: 239, endPoint y: 206, distance: 7.2
click at [236, 207] on div "Monthly $ 12 per user per month Billed monthly" at bounding box center [241, 234] width 126 height 99
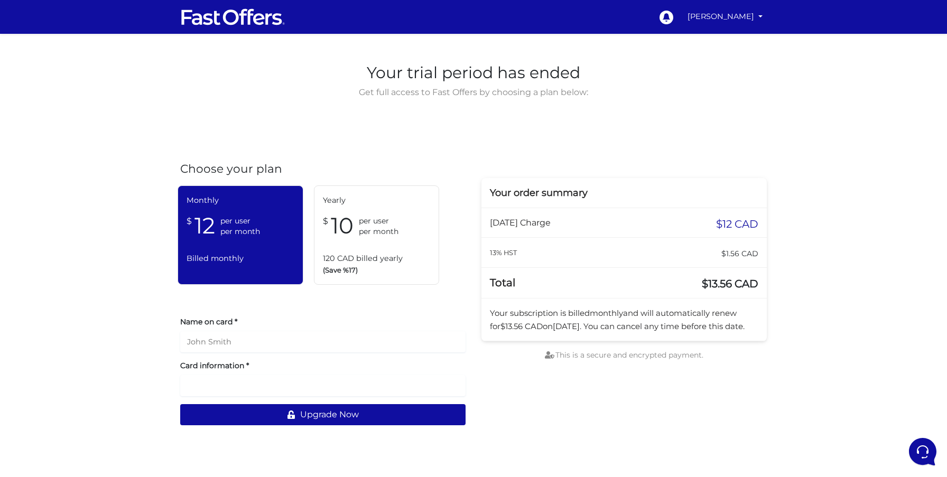
drag, startPoint x: 338, startPoint y: 192, endPoint x: 361, endPoint y: 177, distance: 28.3
click at [339, 192] on div "Yearly $ 10 per user per month 120 CAD billed yearly (Save %17)" at bounding box center [377, 234] width 126 height 99
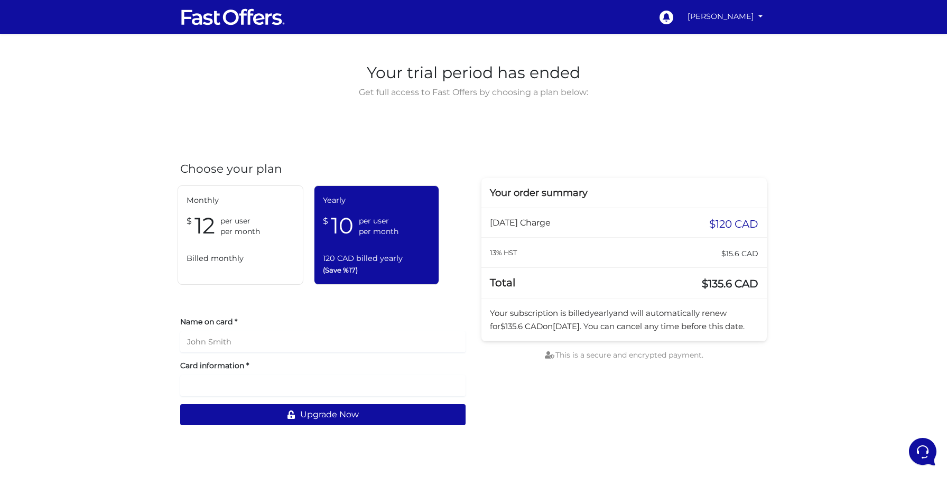
click at [283, 244] on div "Monthly $ 12 per user per month Billed monthly" at bounding box center [241, 234] width 126 height 99
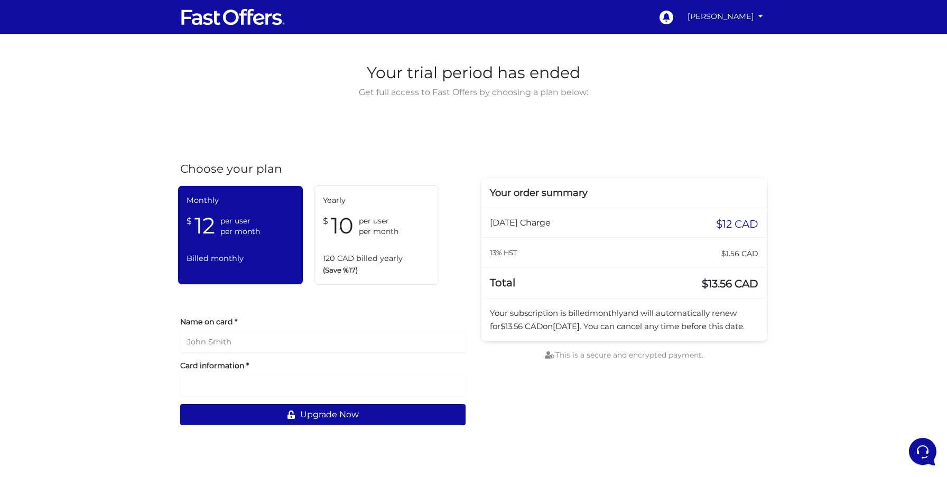
click at [330, 241] on div "Yearly $ 10 per user per month 120 CAD billed yearly (Save %17)" at bounding box center [377, 234] width 126 height 99
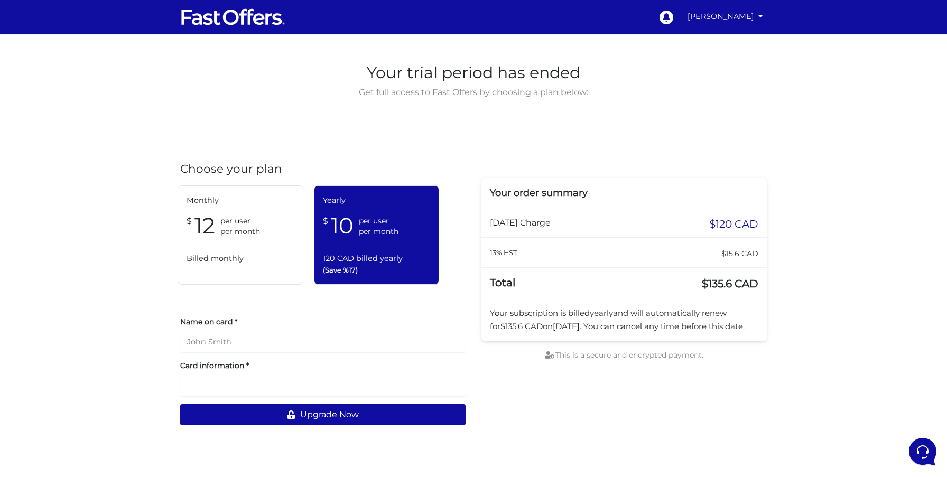
click at [231, 250] on div "Monthly $ 12 per user per month Billed monthly" at bounding box center [241, 234] width 126 height 99
